Goal: Information Seeking & Learning: Learn about a topic

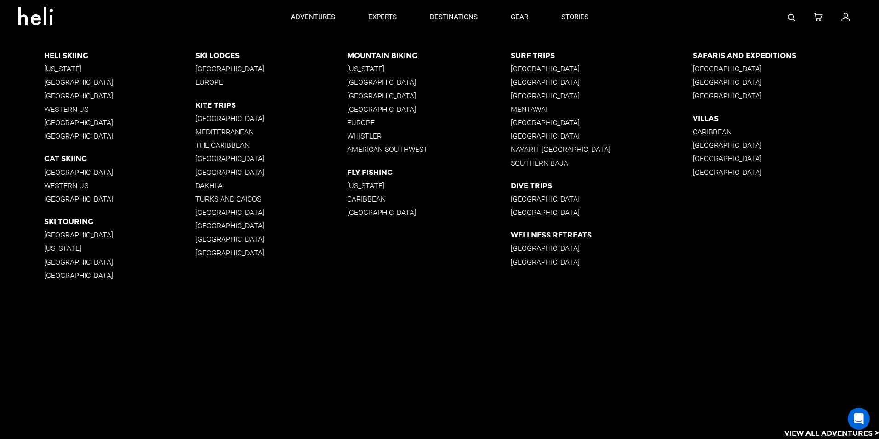
click at [217, 117] on p "[GEOGRAPHIC_DATA]" at bounding box center [271, 118] width 152 height 9
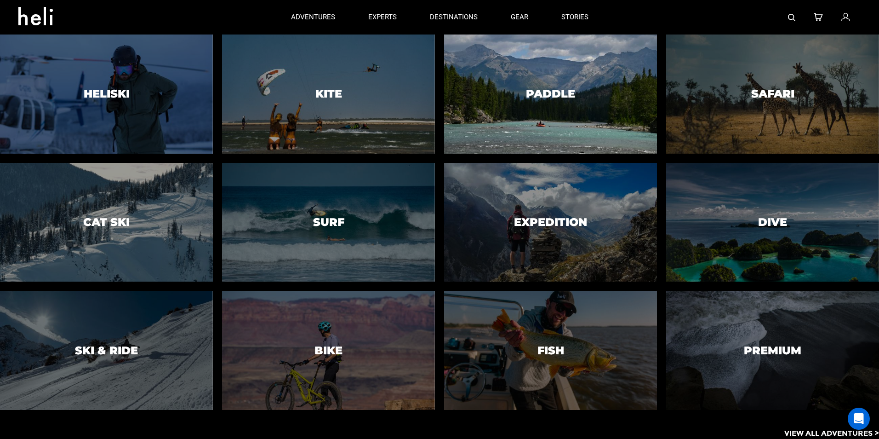
click at [550, 95] on h3 "Paddle" at bounding box center [550, 94] width 49 height 12
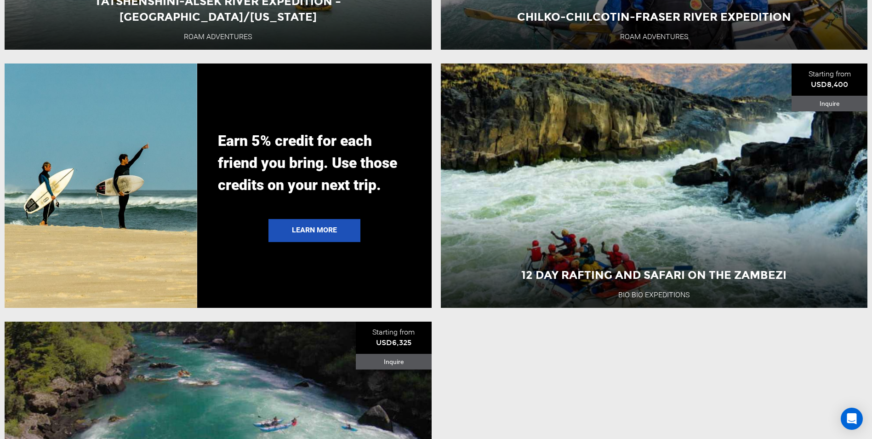
scroll to position [2253, 0]
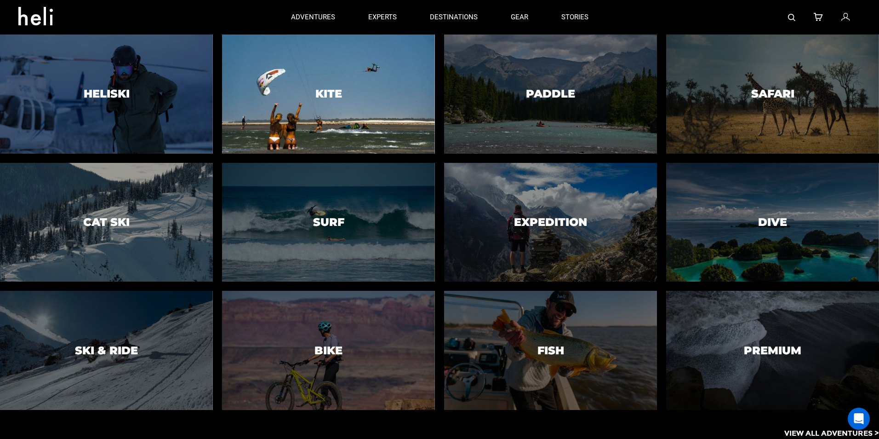
click at [323, 103] on div at bounding box center [328, 93] width 217 height 121
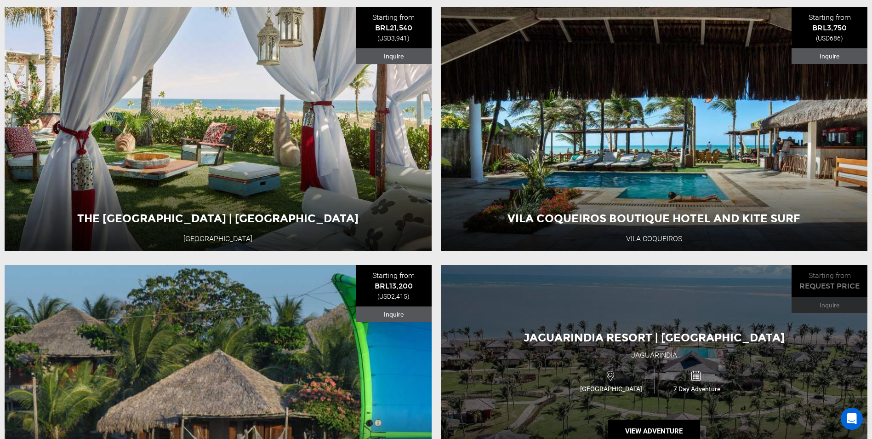
scroll to position [782, 0]
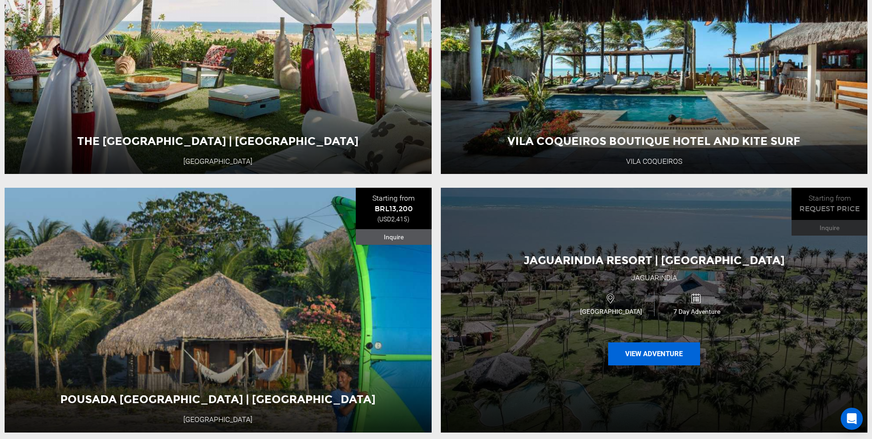
click at [646, 356] on button "View Adventure" at bounding box center [654, 353] width 92 height 23
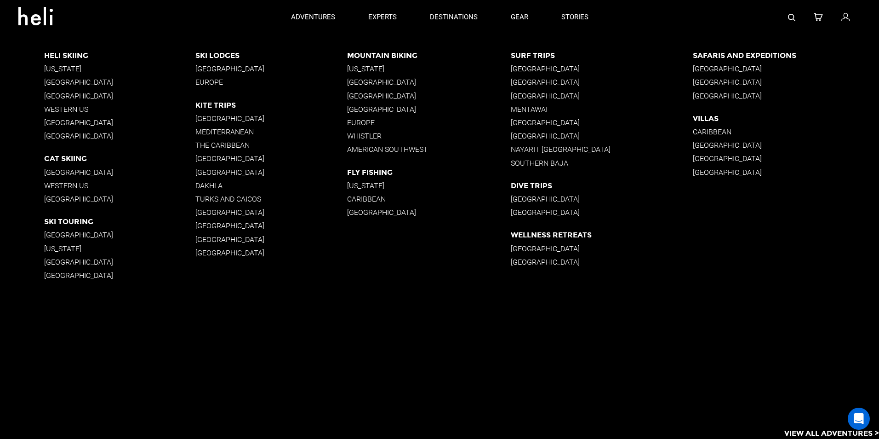
click at [72, 185] on p "Western US" at bounding box center [120, 185] width 152 height 9
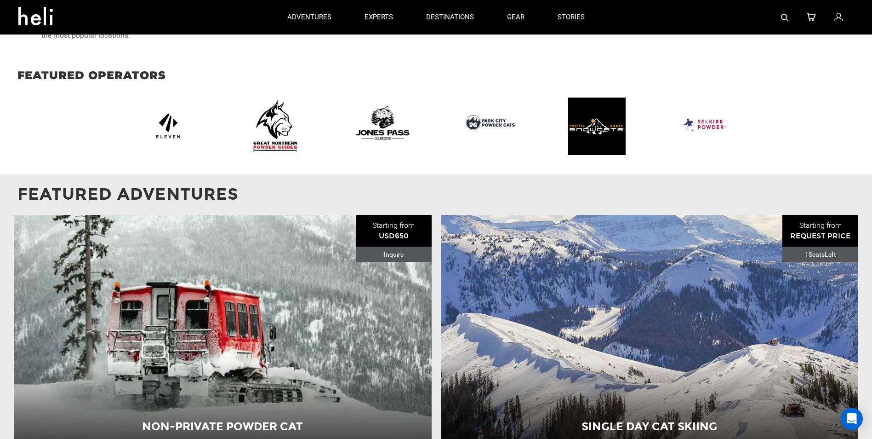
scroll to position [739, 0]
